Goal: Task Accomplishment & Management: Use online tool/utility

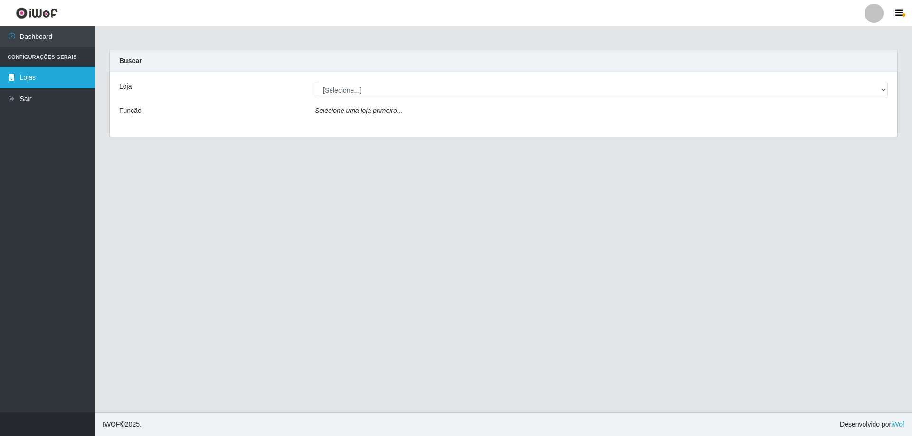
click at [36, 79] on link "Lojas" at bounding box center [47, 77] width 95 height 21
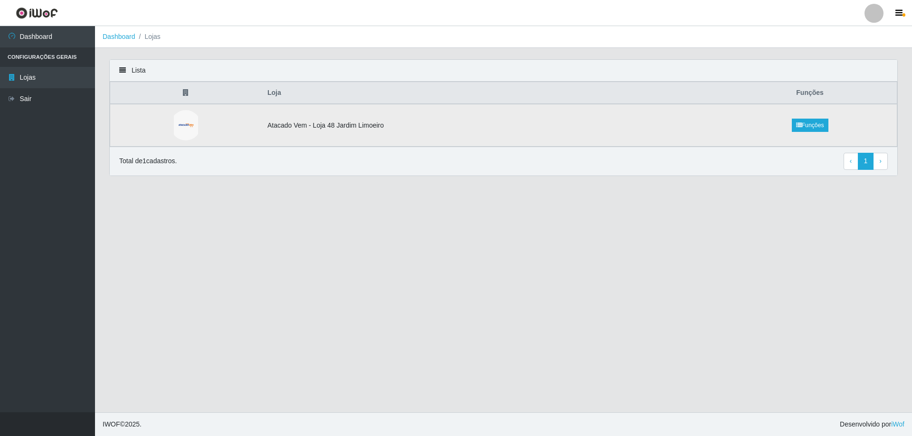
click at [244, 125] on td at bounding box center [185, 125] width 151 height 43
click at [796, 128] on icon at bounding box center [799, 126] width 6 height 6
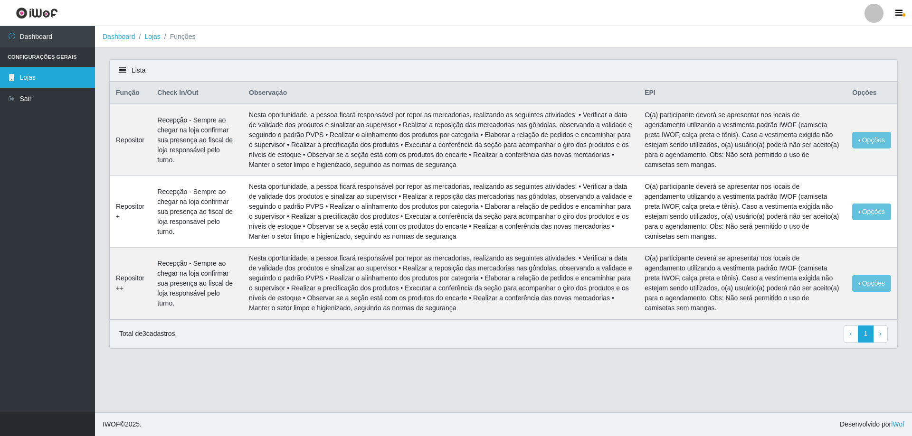
click at [51, 79] on link "Lojas" at bounding box center [47, 77] width 95 height 21
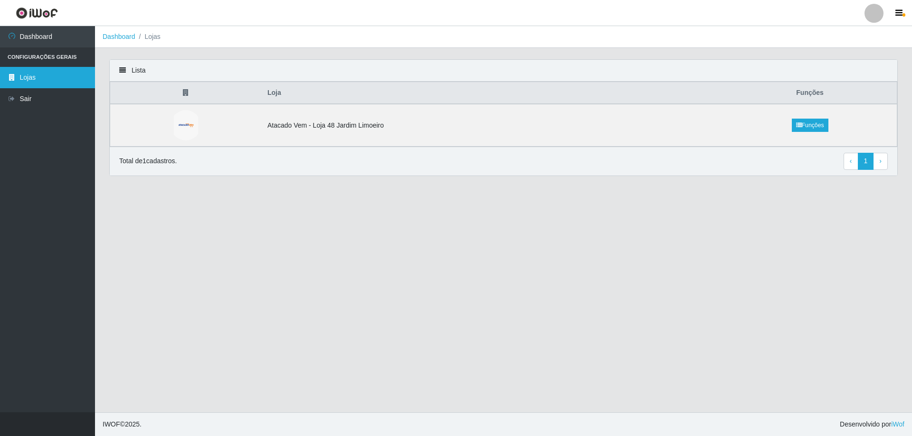
click at [46, 78] on link "Lojas" at bounding box center [47, 77] width 95 height 21
click at [149, 39] on li "Lojas" at bounding box center [147, 37] width 25 height 10
click at [154, 36] on li "Lojas" at bounding box center [147, 37] width 25 height 10
click at [190, 129] on img at bounding box center [186, 125] width 24 height 30
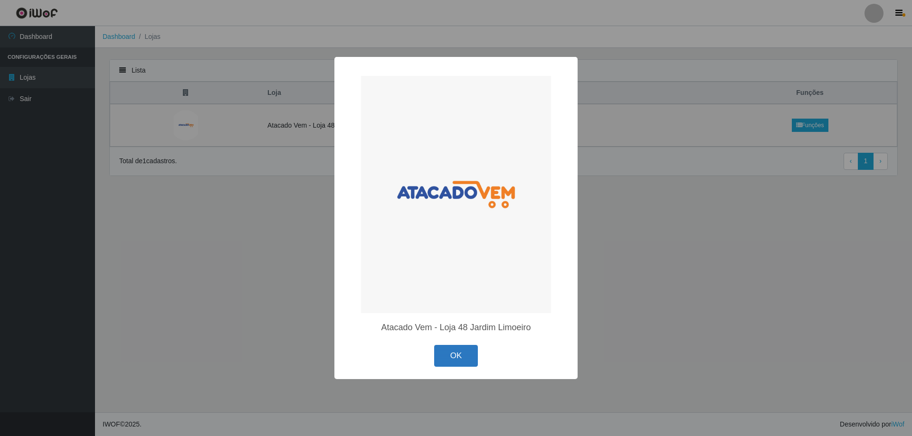
click at [459, 357] on button "OK" at bounding box center [456, 356] width 44 height 22
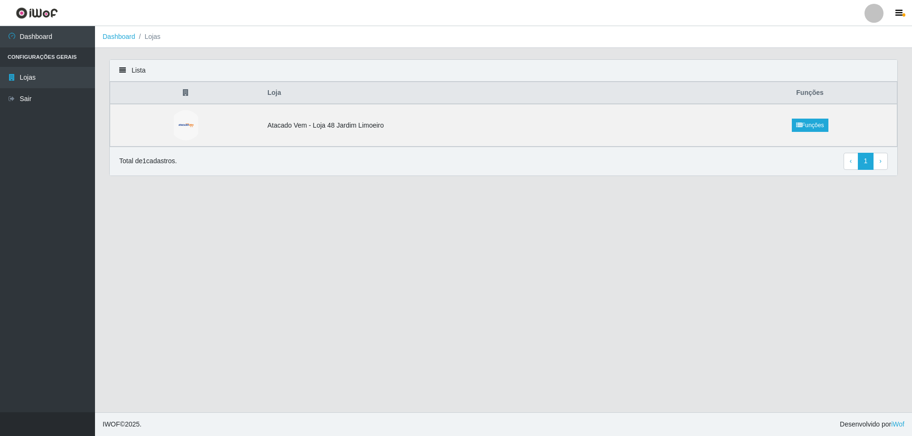
click at [164, 162] on p "Total de 1 cadastros." at bounding box center [147, 161] width 57 height 10
click at [882, 160] on link "› Next" at bounding box center [880, 161] width 15 height 17
click at [808, 127] on link "Funções" at bounding box center [810, 125] width 37 height 13
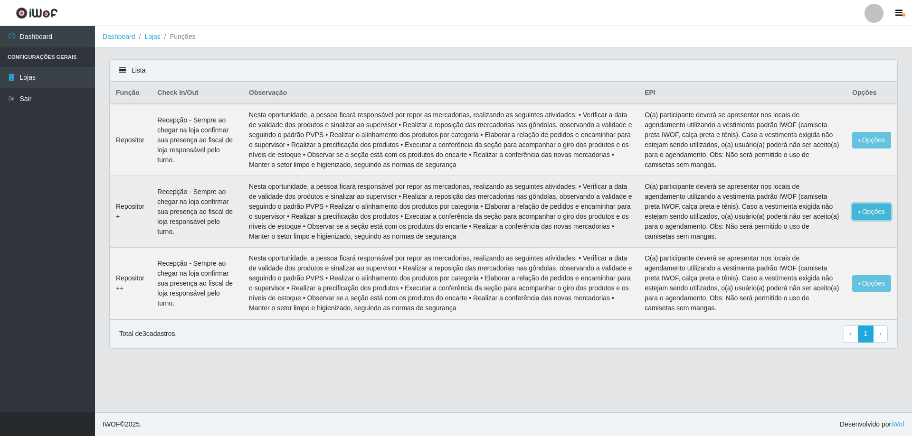
click at [869, 212] on button "Opções" at bounding box center [871, 212] width 39 height 17
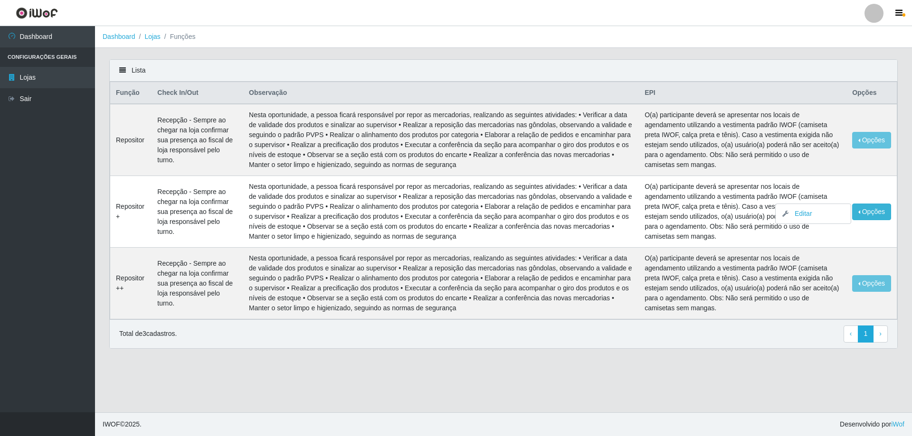
click at [731, 382] on main "Dashboard Lojas Funções Lista Função Check In/Out Observação EPI Opções Reposit…" at bounding box center [503, 219] width 817 height 387
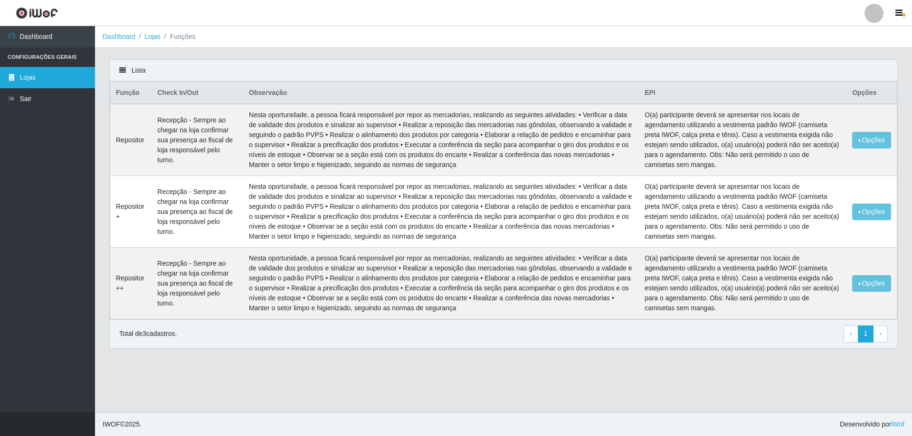
click at [71, 87] on link "Lojas" at bounding box center [47, 77] width 95 height 21
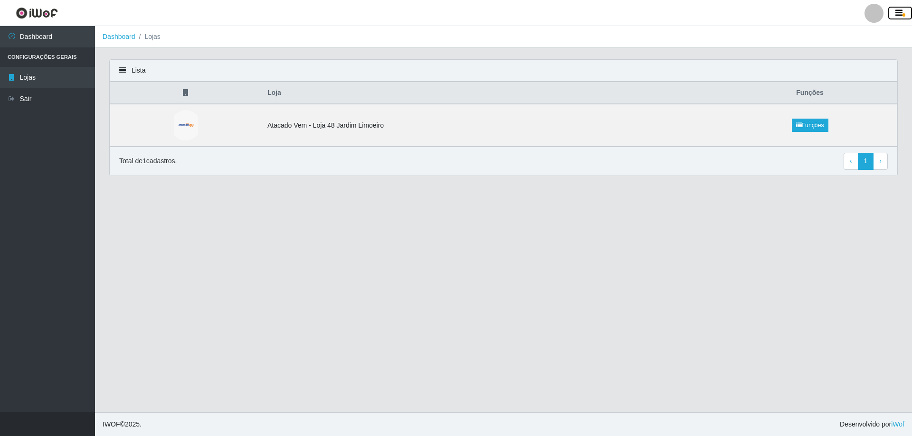
click at [895, 14] on icon "button" at bounding box center [898, 13] width 7 height 9
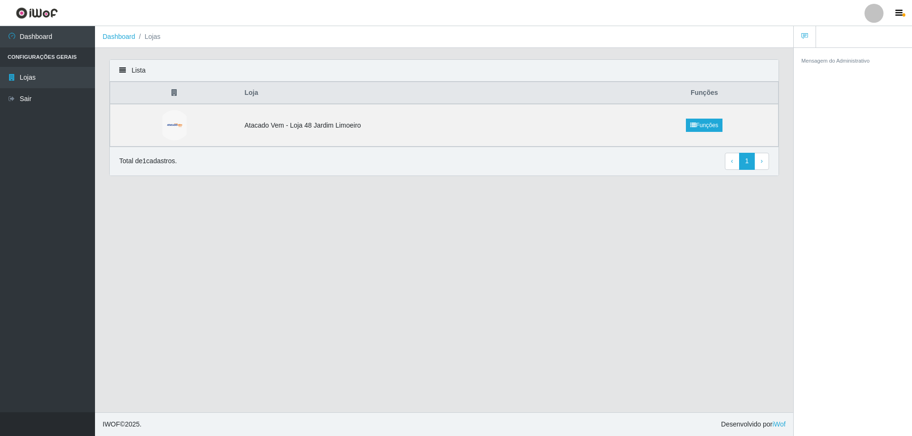
click at [869, 10] on div at bounding box center [873, 13] width 19 height 19
click at [657, 216] on main "Dashboard Lojas Lista Loja Funções Atacado Vem - Loja 48 Jardim Limoeiro Funçõe…" at bounding box center [444, 219] width 698 height 387
click at [873, 14] on div at bounding box center [873, 13] width 19 height 19
click at [646, 198] on main "Dashboard Lojas Lista Loja Funções Atacado Vem - Loja 48 Jardim Limoeiro Funçõe…" at bounding box center [444, 219] width 698 height 387
click at [36, 45] on link "Dashboard" at bounding box center [47, 36] width 95 height 21
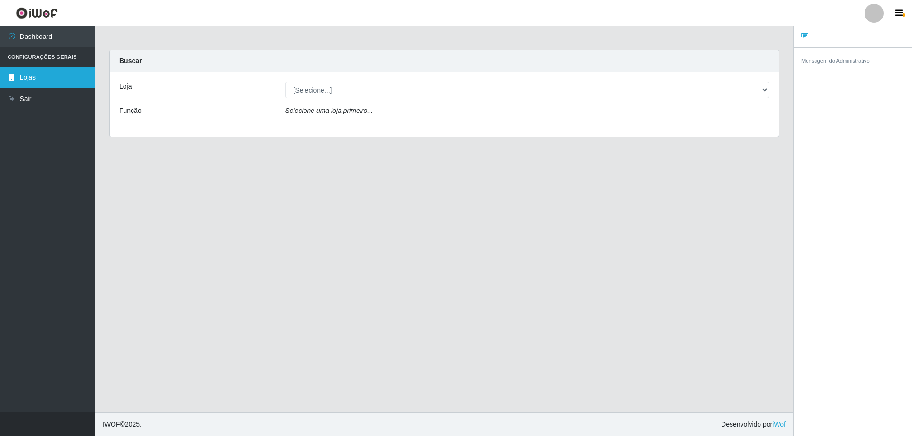
click at [43, 76] on link "Lojas" at bounding box center [47, 77] width 95 height 21
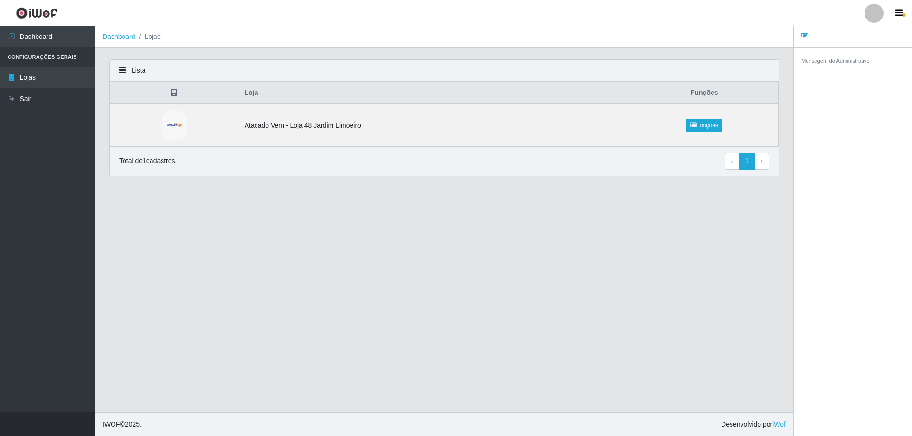
click at [53, 48] on li "Configurações Gerais" at bounding box center [47, 56] width 95 height 19
click at [49, 34] on link "Dashboard" at bounding box center [47, 36] width 95 height 21
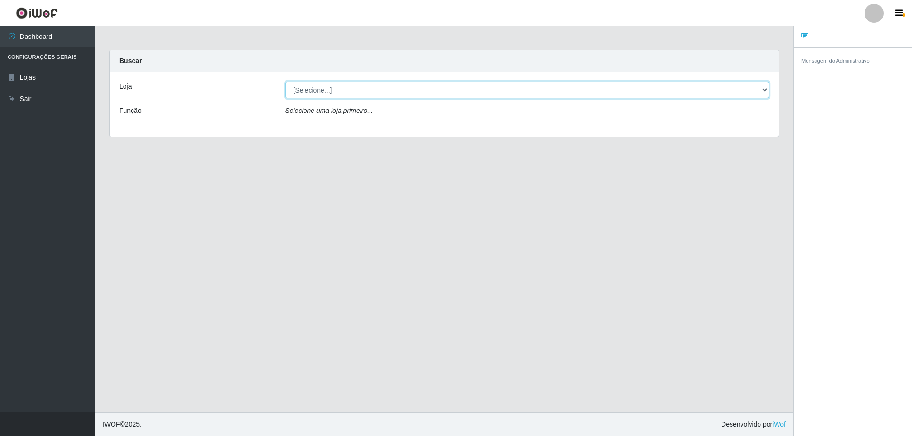
click at [331, 89] on select "[Selecione...] Atacado Vem - [STREET_ADDRESS]" at bounding box center [527, 90] width 484 height 17
select select "449"
click at [285, 82] on select "[Selecione...] Atacado Vem - [STREET_ADDRESS]" at bounding box center [527, 90] width 484 height 17
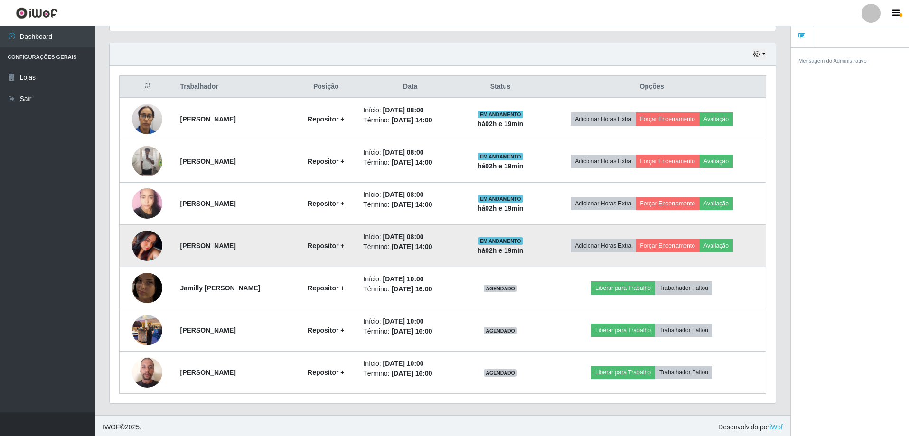
scroll to position [321, 0]
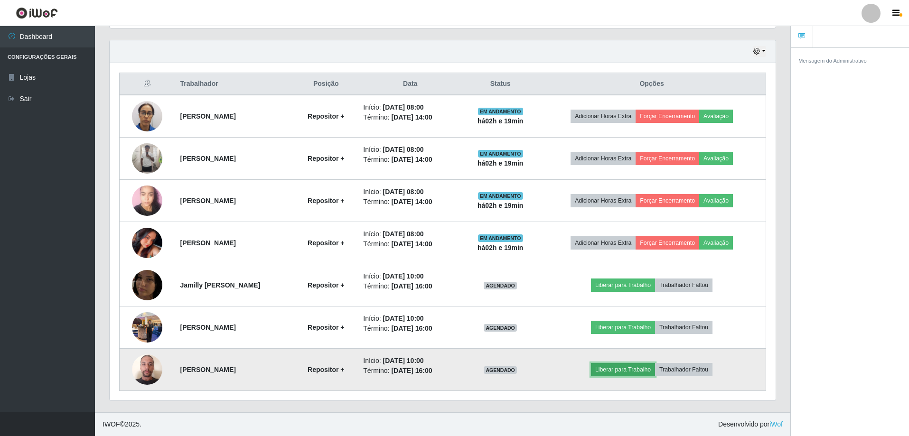
click at [639, 372] on button "Liberar para Trabalho" at bounding box center [623, 369] width 64 height 13
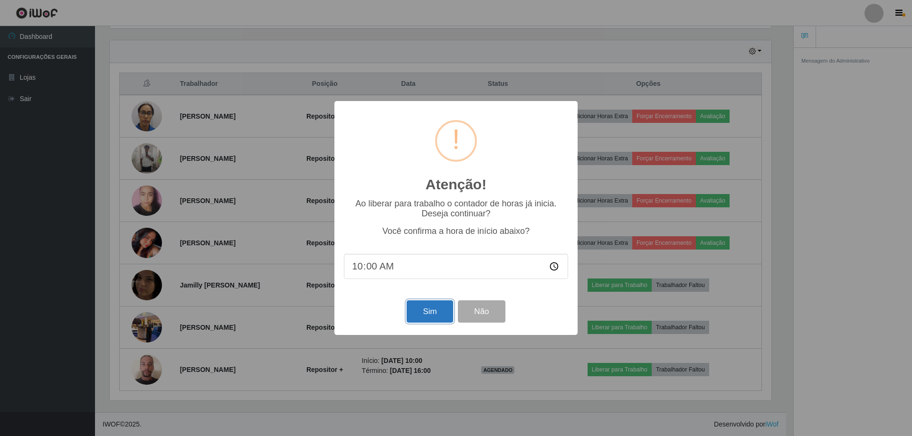
click at [428, 313] on button "Sim" at bounding box center [429, 312] width 46 height 22
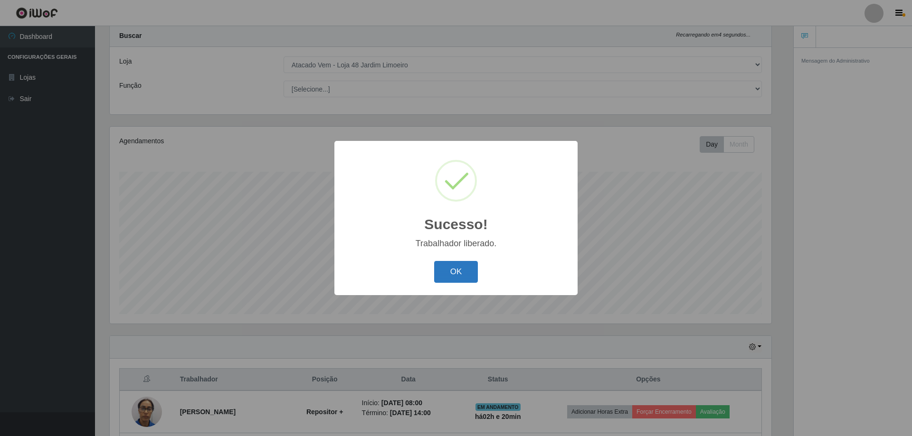
click at [468, 275] on button "OK" at bounding box center [456, 272] width 44 height 22
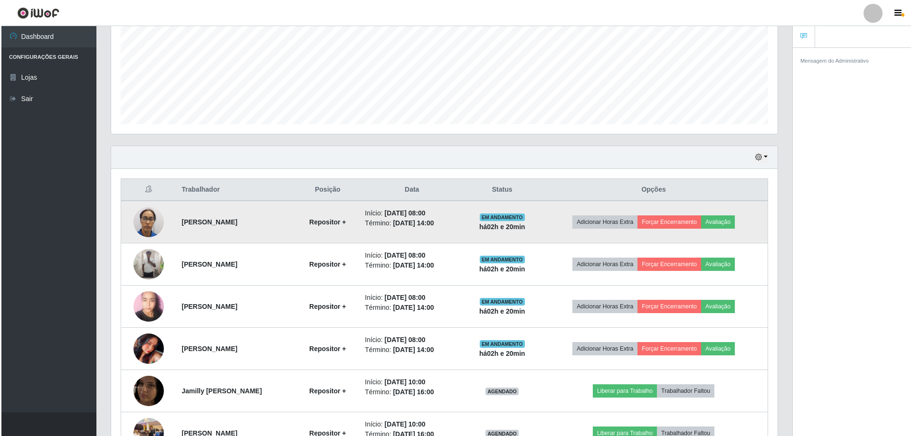
scroll to position [263, 0]
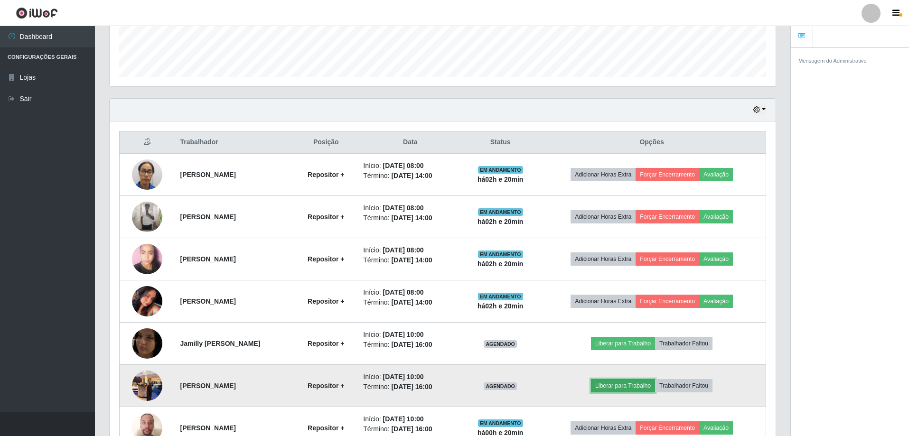
click at [618, 384] on button "Liberar para Trabalho" at bounding box center [623, 385] width 64 height 13
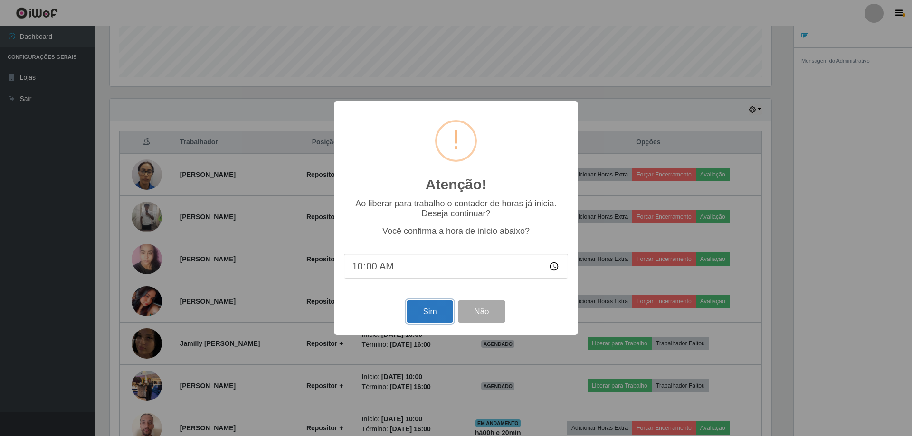
click at [419, 315] on button "Sim" at bounding box center [429, 312] width 46 height 22
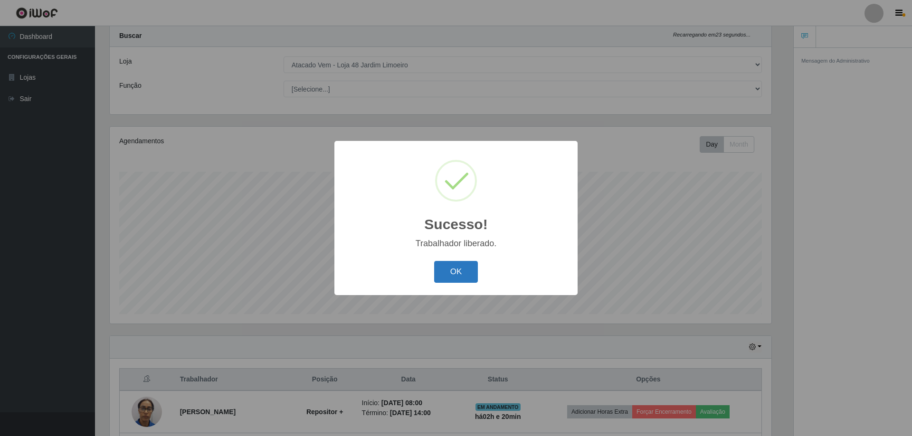
click at [468, 275] on button "OK" at bounding box center [456, 272] width 44 height 22
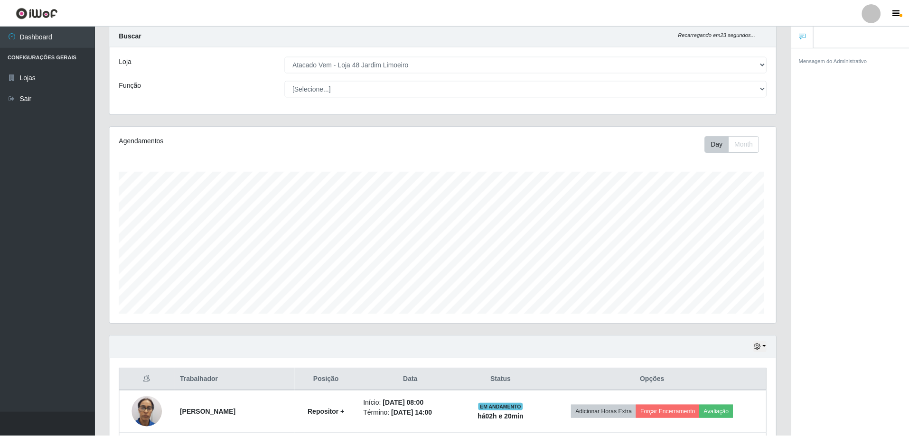
scroll to position [197, 666]
